Goal: Task Accomplishment & Management: Manage account settings

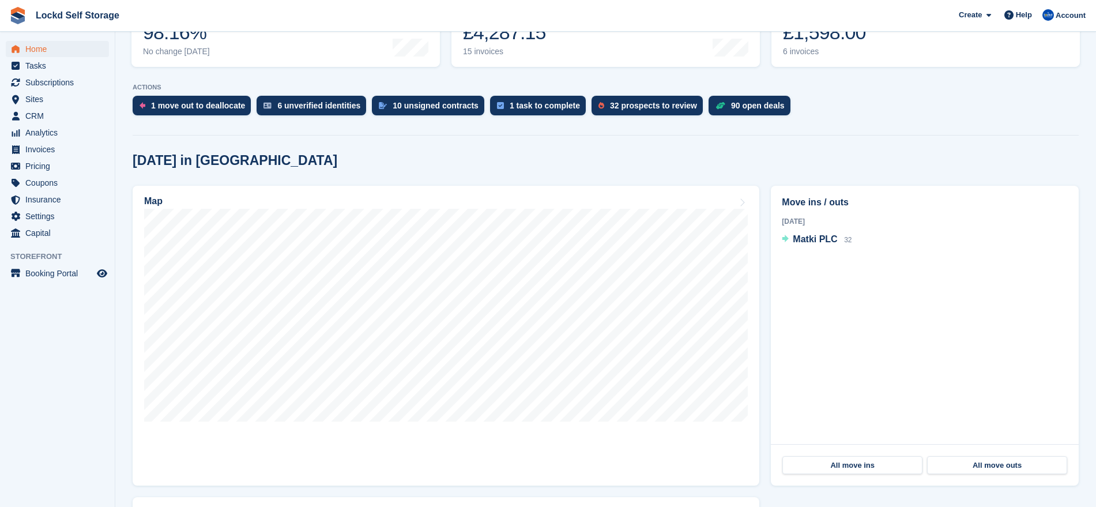
scroll to position [190, 0]
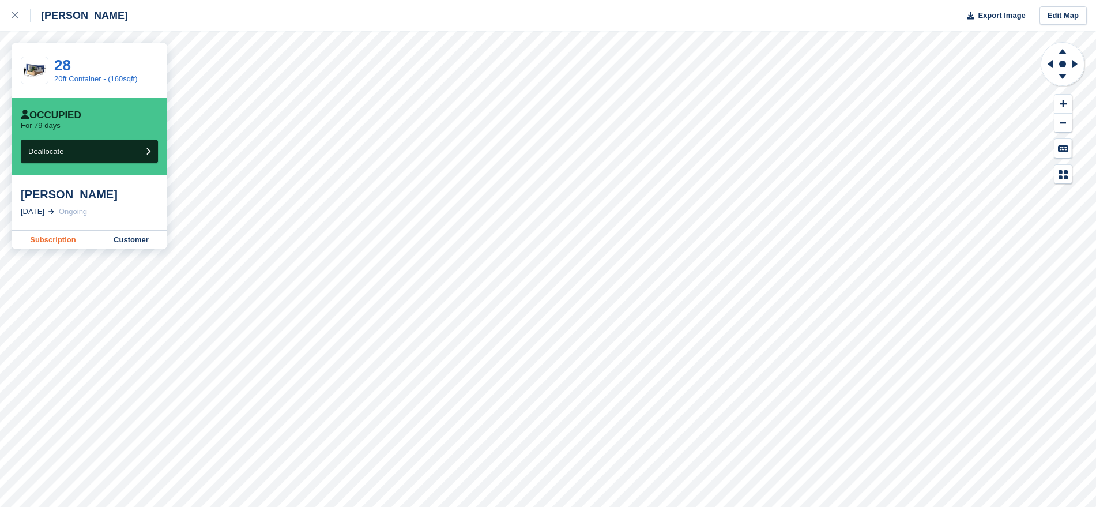
click at [77, 241] on link "Subscription" at bounding box center [54, 240] width 84 height 18
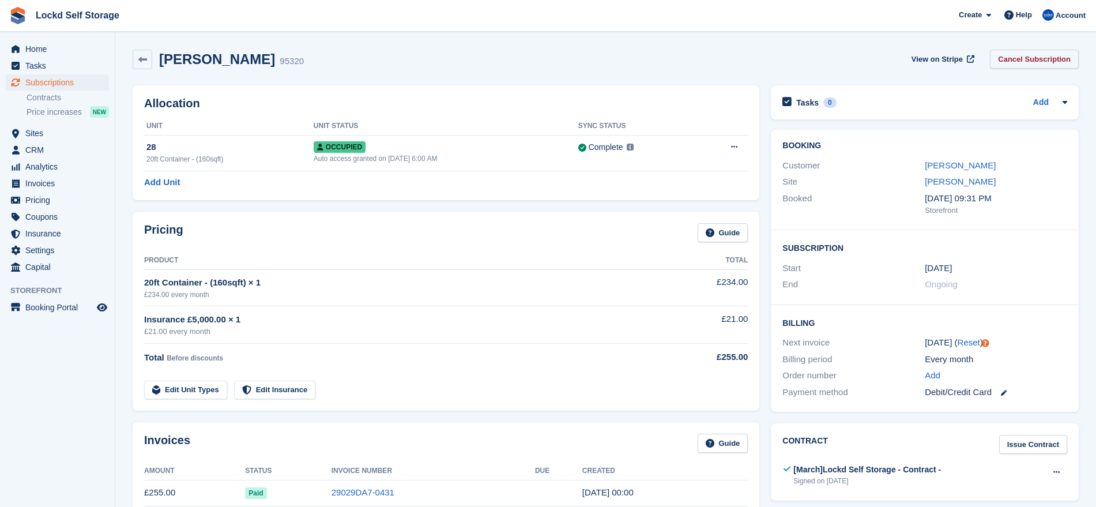
click at [1038, 61] on link "Cancel Subscription" at bounding box center [1034, 59] width 89 height 19
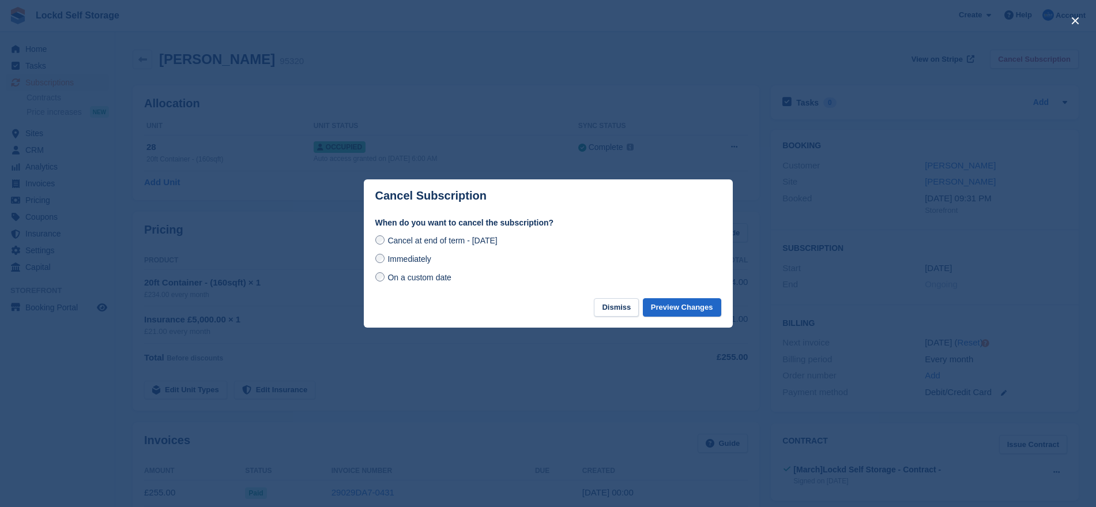
click at [402, 261] on span "Immediately" at bounding box center [408, 258] width 43 height 9
click at [677, 305] on button "Preview Changes" at bounding box center [682, 307] width 78 height 19
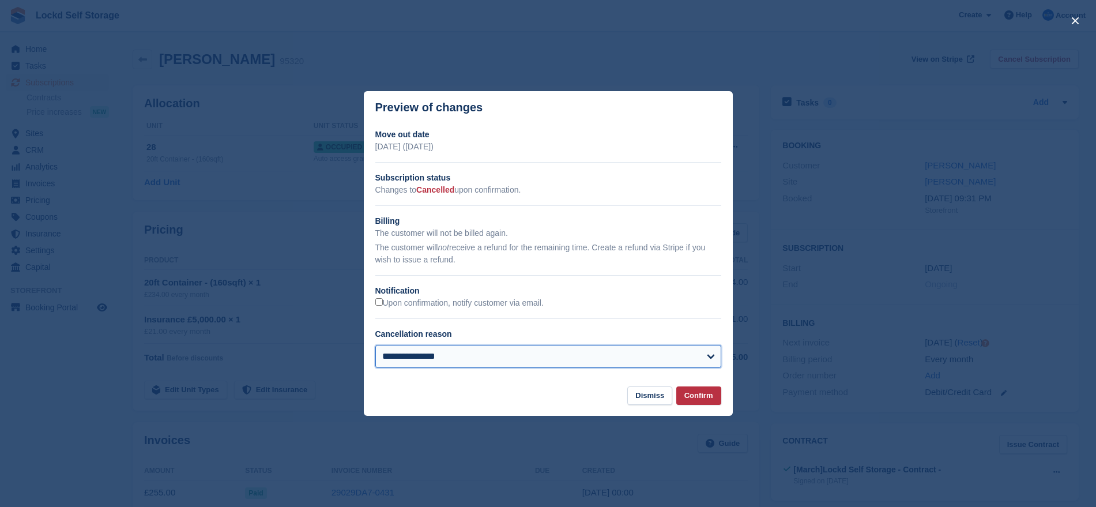
click at [430, 357] on select "**********" at bounding box center [548, 356] width 346 height 23
select select "**********"
click at [375, 345] on select "**********" at bounding box center [548, 356] width 346 height 23
click at [539, 266] on p "The customer will not receive a refund for the remaining time. Create a refund …" at bounding box center [548, 254] width 346 height 24
click at [696, 395] on button "Confirm" at bounding box center [698, 395] width 45 height 19
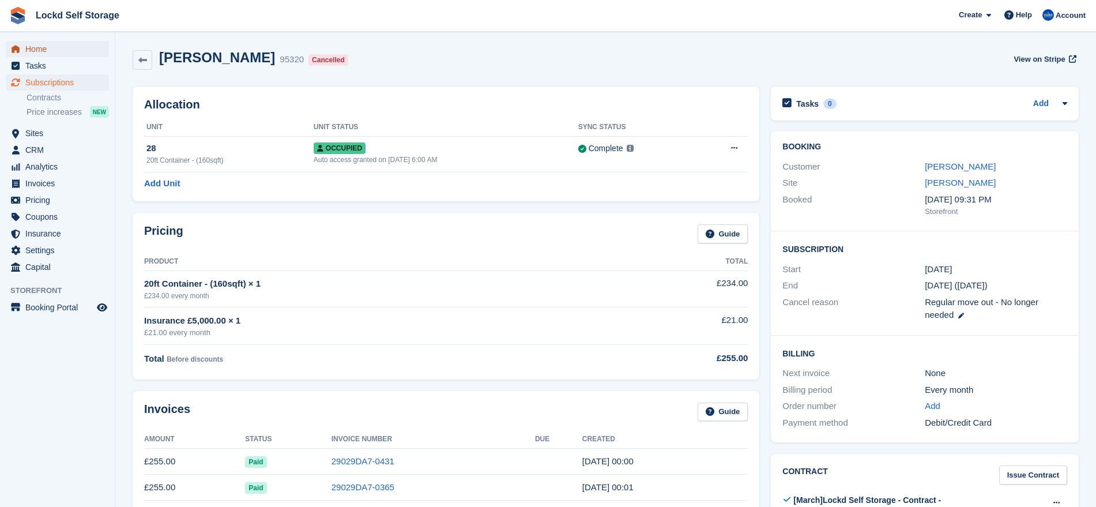
click at [77, 51] on span "Home" at bounding box center [59, 49] width 69 height 16
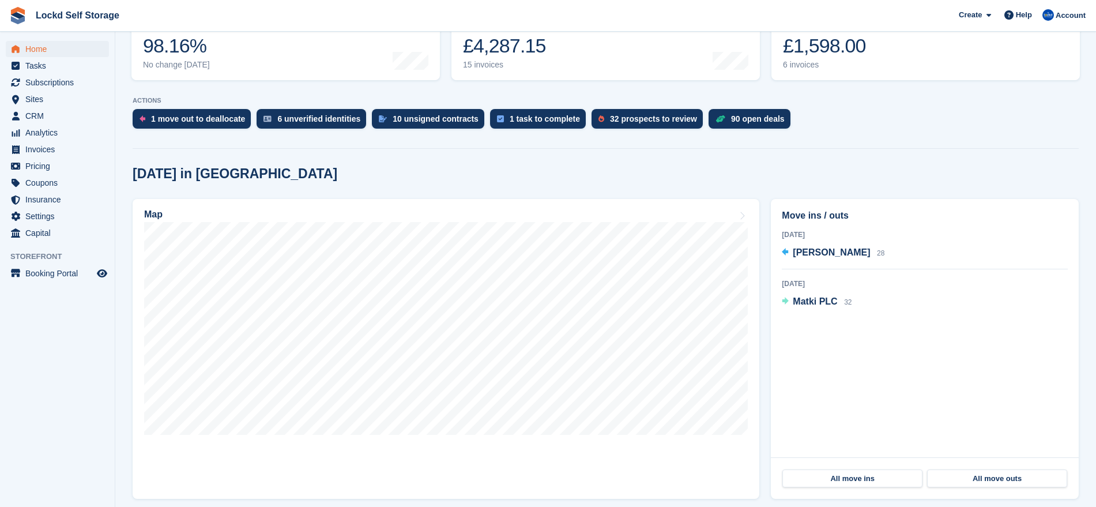
scroll to position [176, 0]
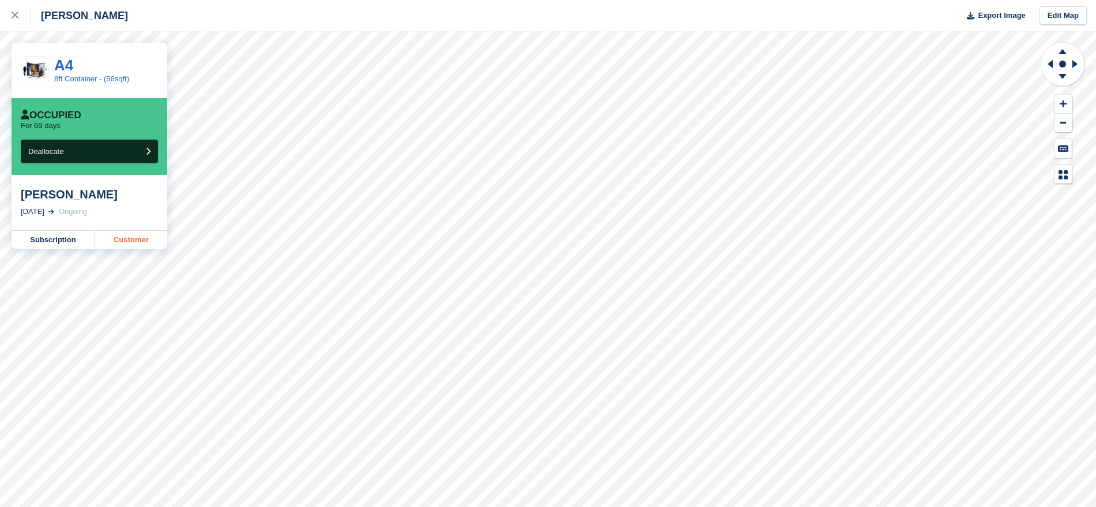
click at [129, 239] on link "Customer" at bounding box center [131, 240] width 72 height 18
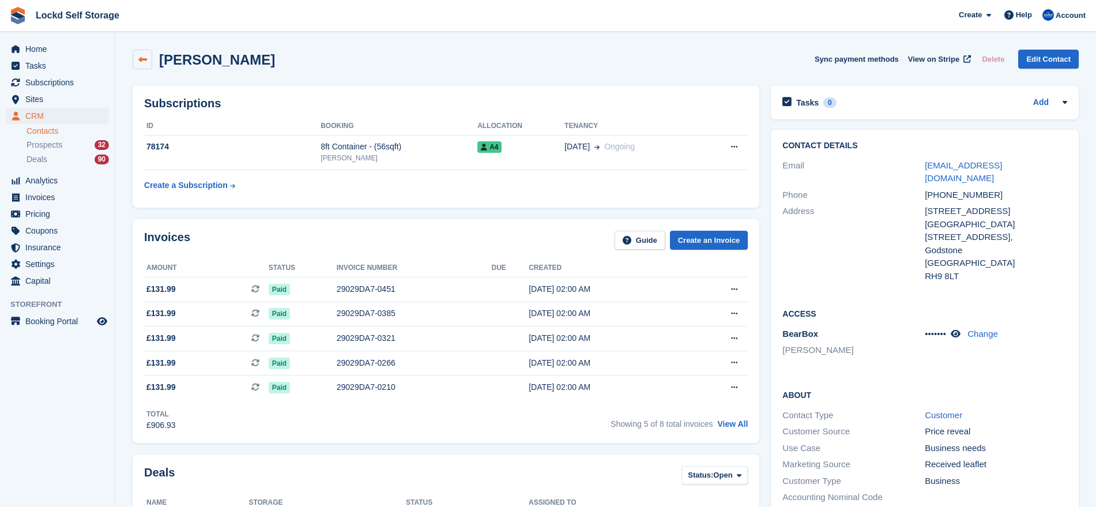
click at [143, 57] on icon at bounding box center [142, 59] width 9 height 9
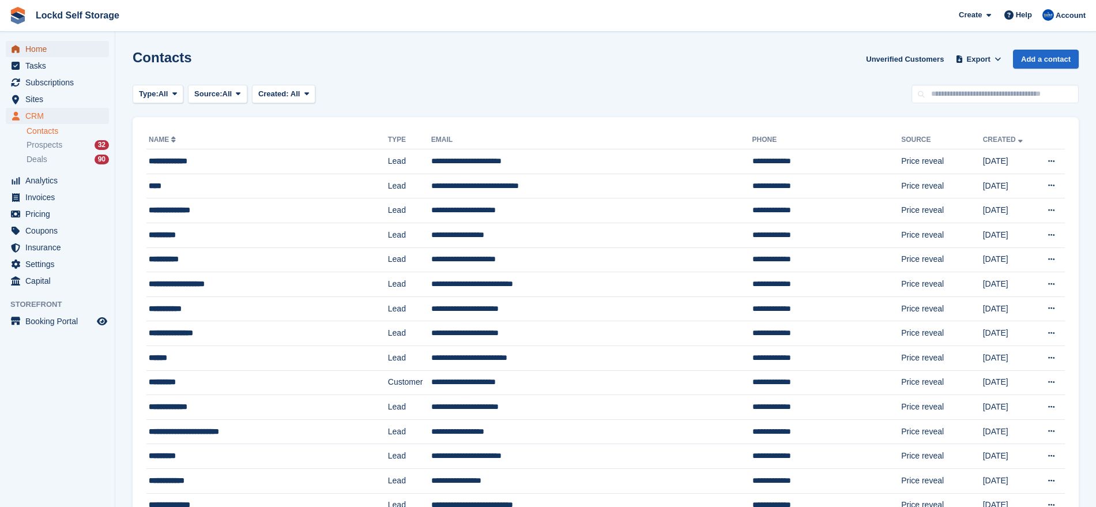
click at [67, 50] on span "Home" at bounding box center [59, 49] width 69 height 16
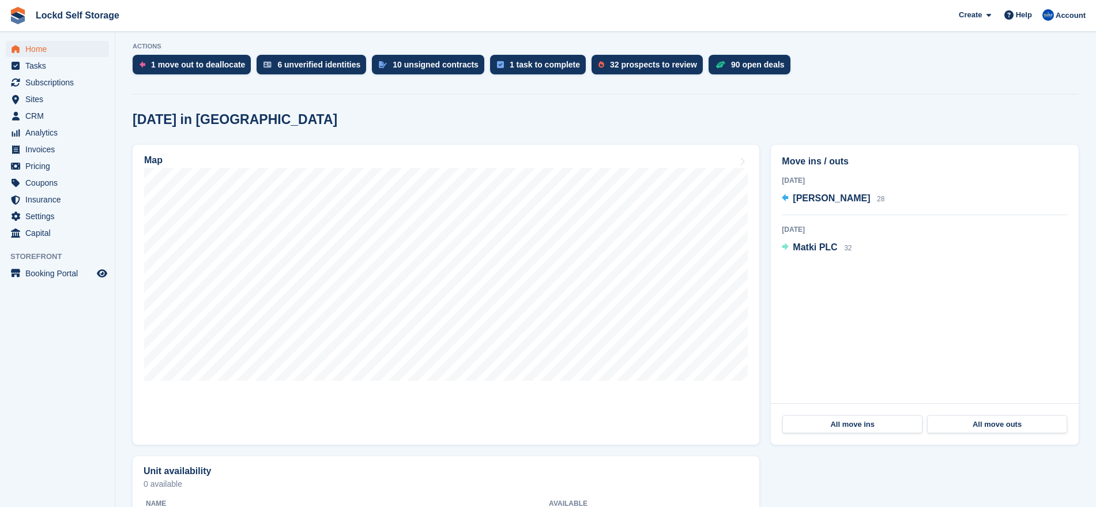
scroll to position [231, 0]
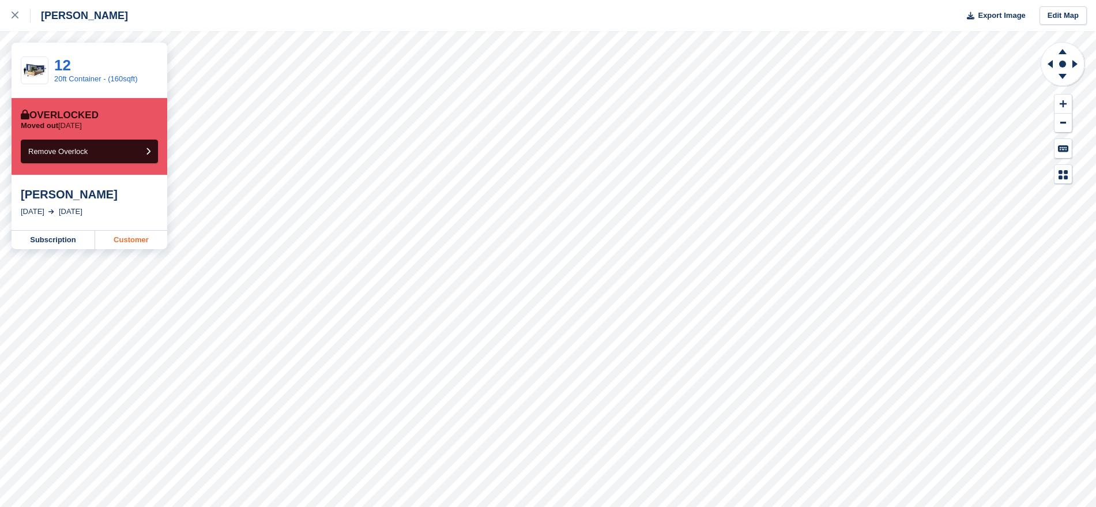
click at [118, 238] on link "Customer" at bounding box center [131, 240] width 72 height 18
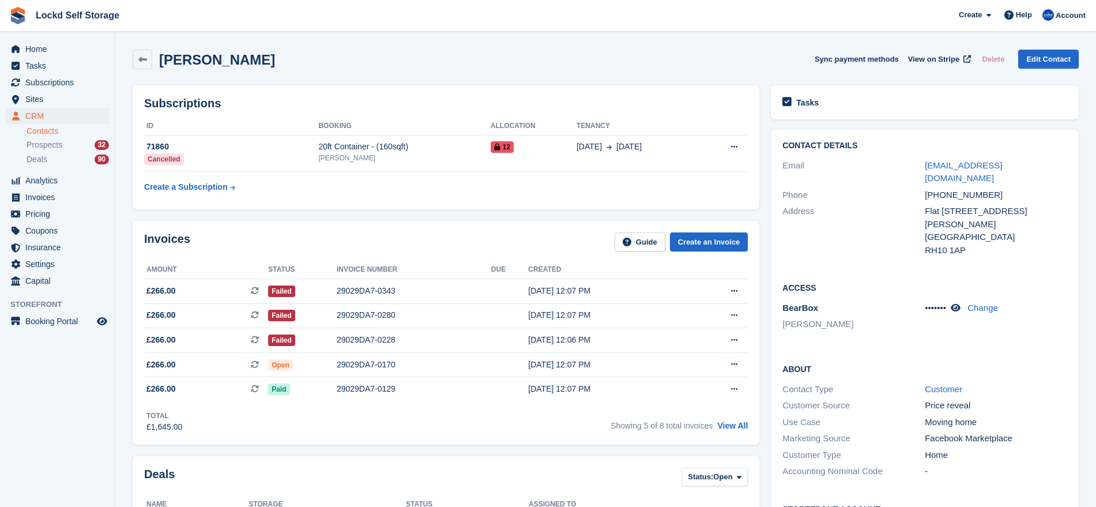
scroll to position [81, 0]
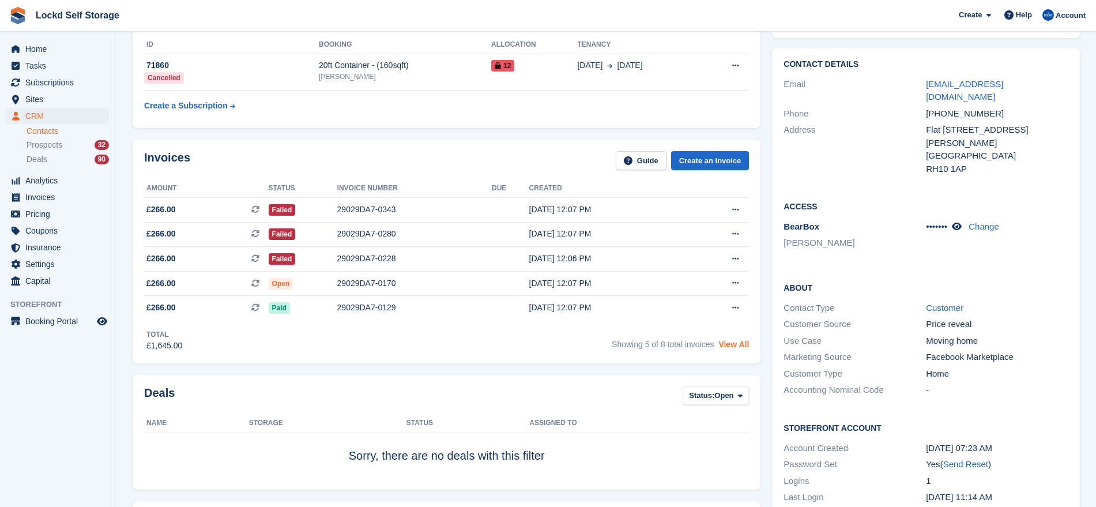
click at [744, 347] on link "View All" at bounding box center [733, 344] width 31 height 9
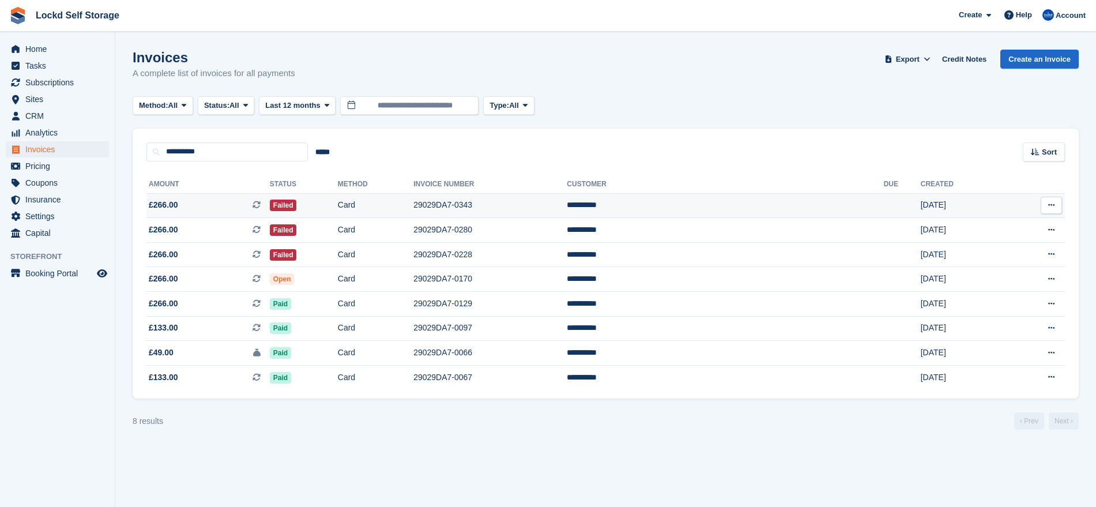
click at [413, 208] on td "Card" at bounding box center [376, 205] width 76 height 25
click at [338, 278] on td "Open" at bounding box center [304, 279] width 68 height 25
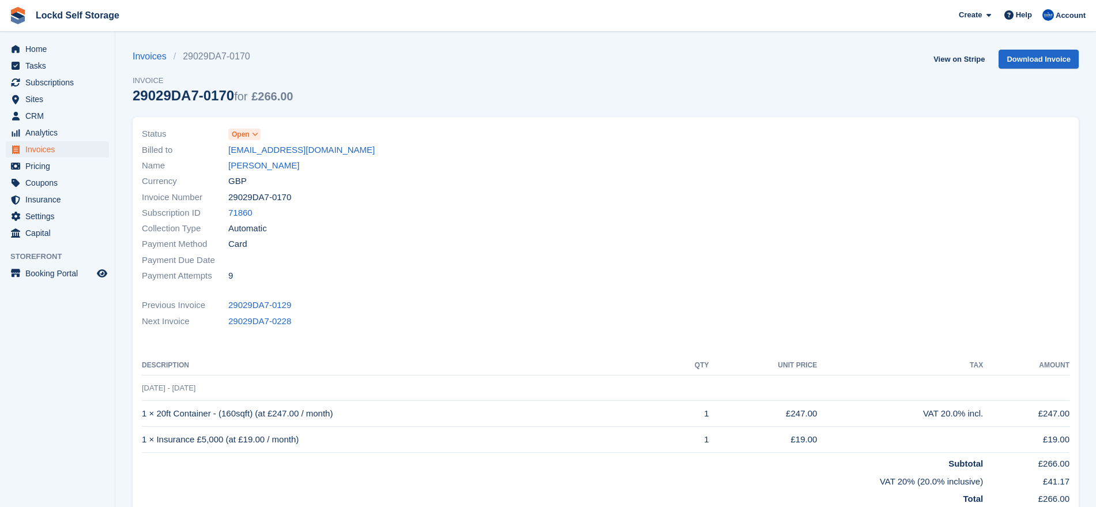
click at [251, 132] on span at bounding box center [255, 134] width 9 height 9
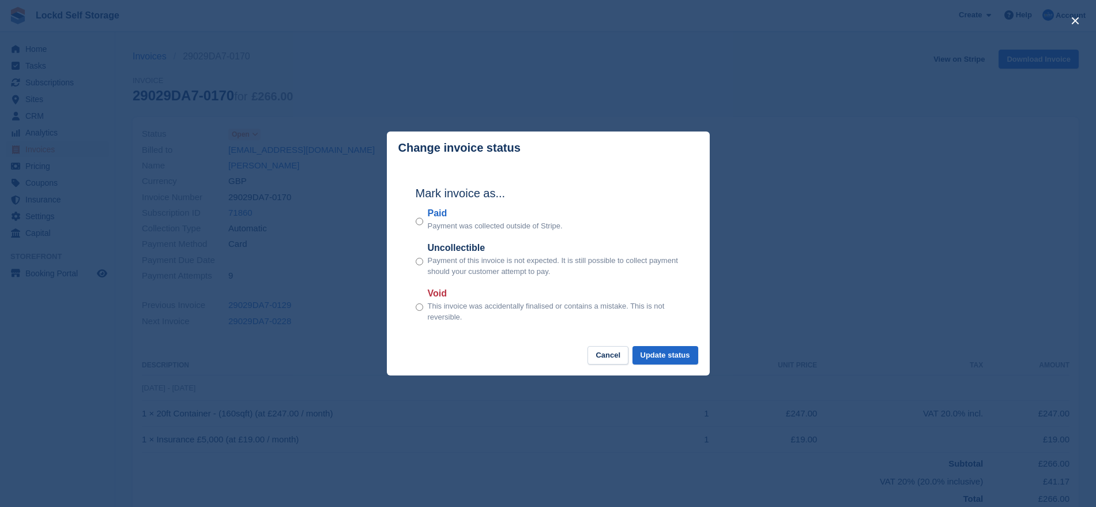
click at [346, 113] on div "close" at bounding box center [548, 253] width 1096 height 507
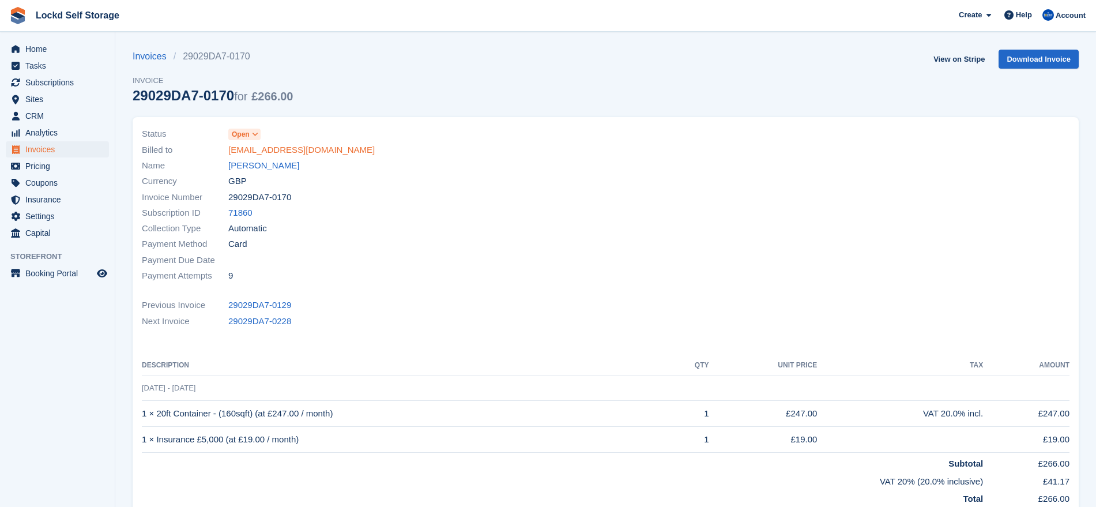
scroll to position [1, 0]
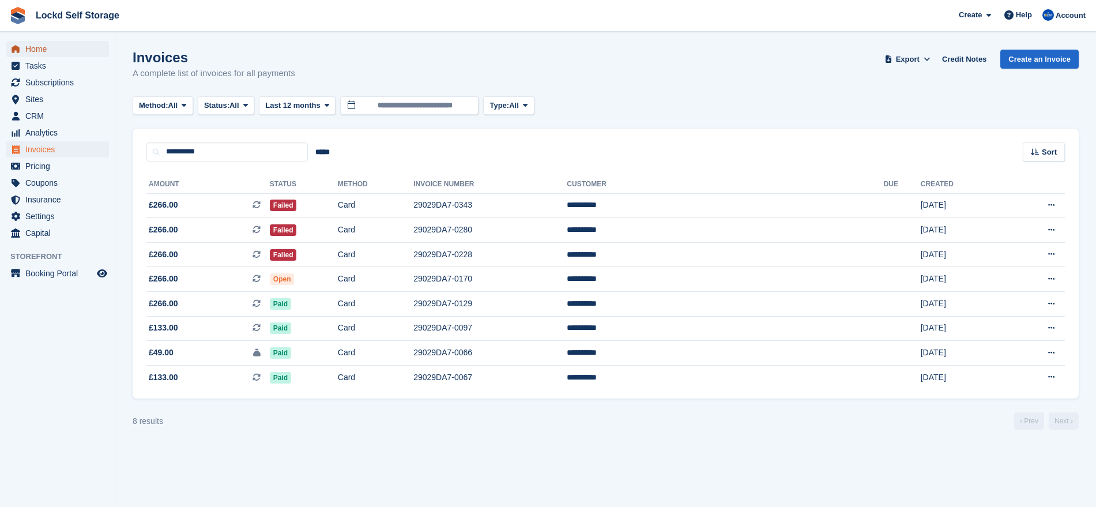
click at [62, 50] on span "Home" at bounding box center [59, 49] width 69 height 16
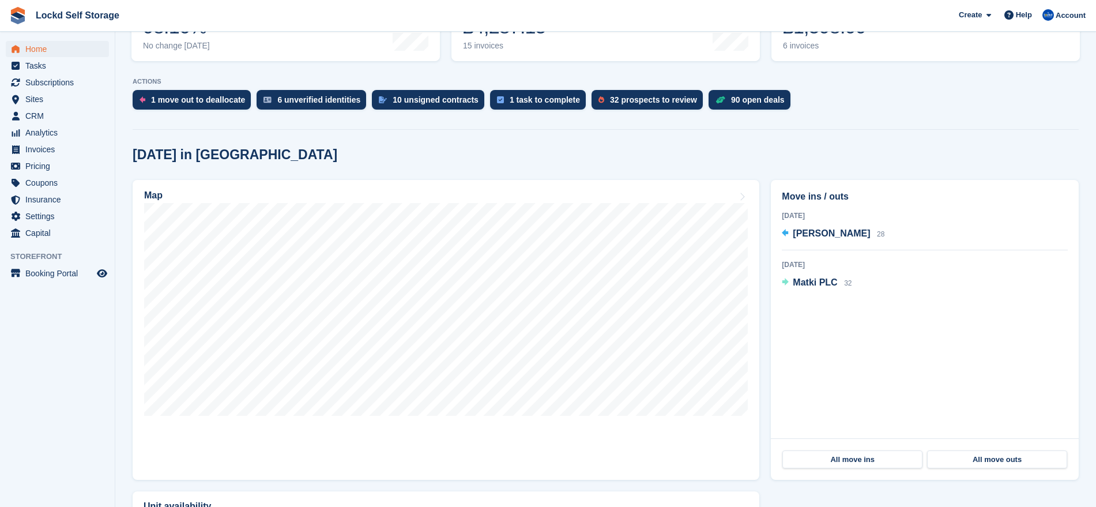
scroll to position [196, 0]
